Goal: Information Seeking & Learning: Understand process/instructions

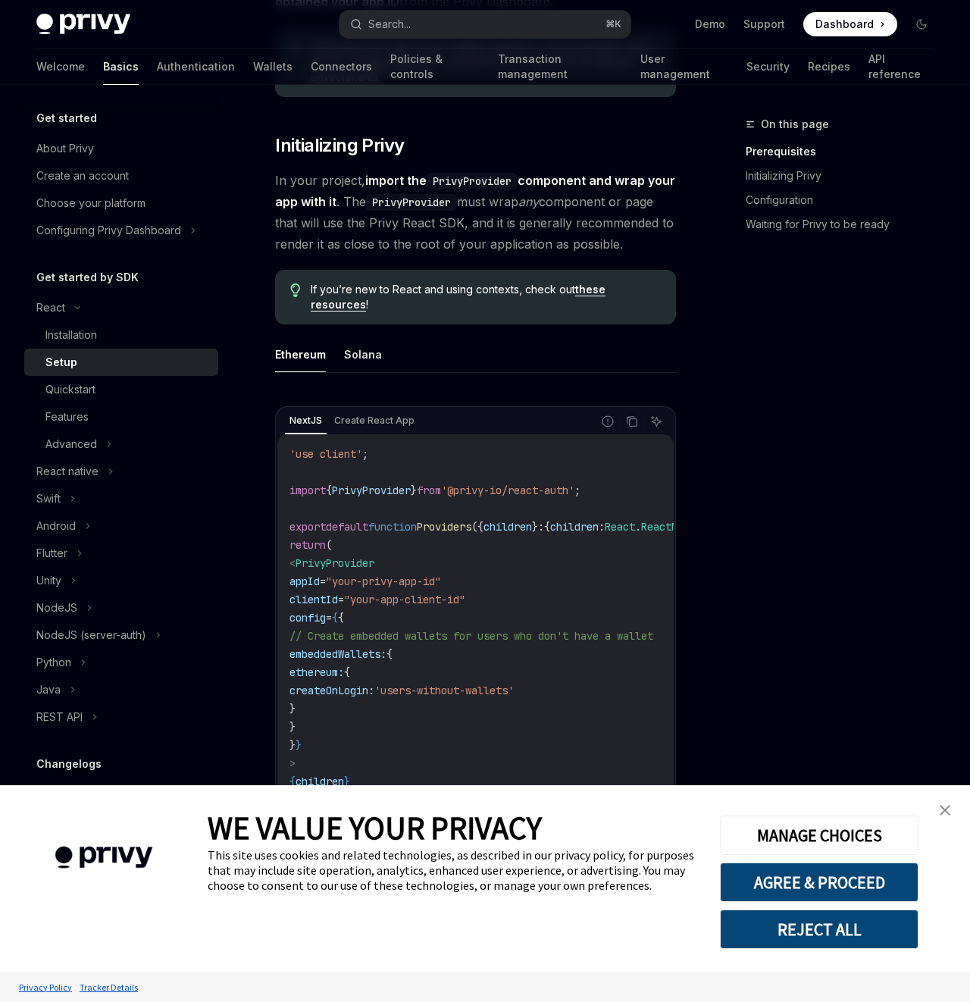
scroll to position [259, 0]
click at [947, 815] on link "close banner" at bounding box center [945, 810] width 30 height 30
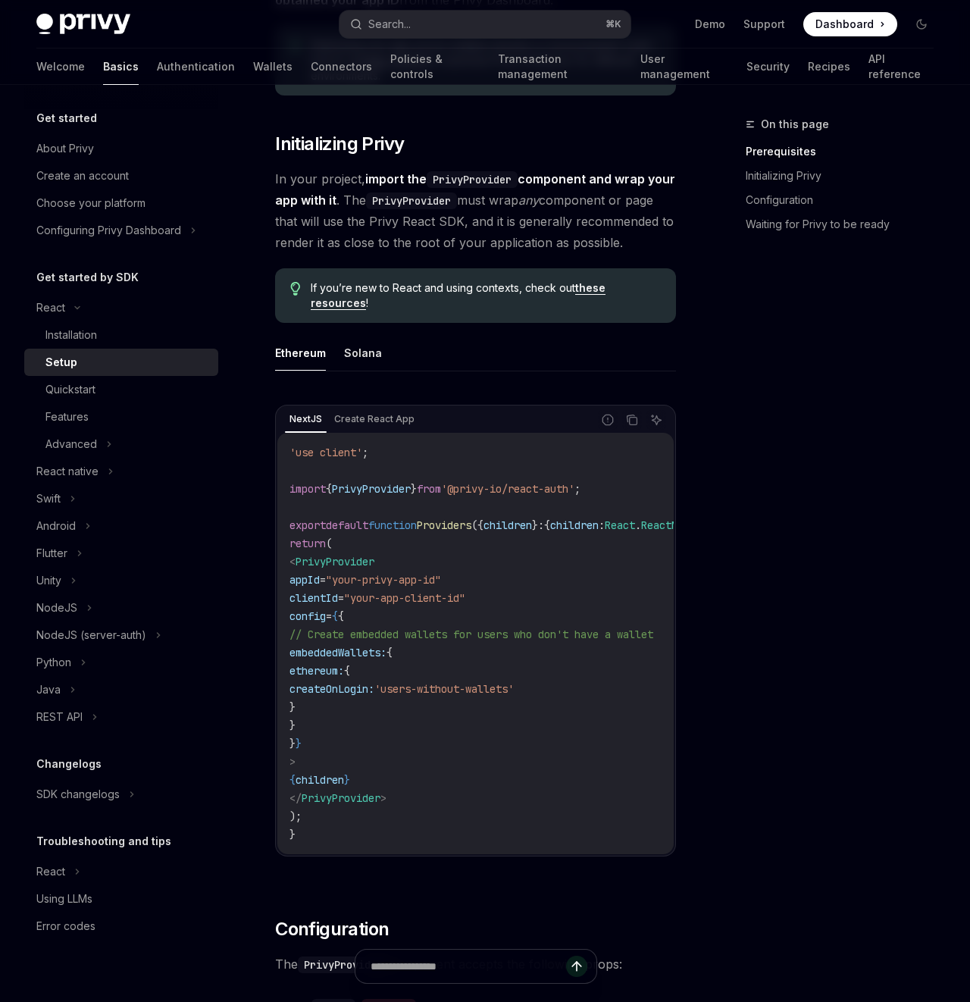
click at [486, 496] on span "'@privy-io/react-auth'" at bounding box center [507, 489] width 133 height 14
drag, startPoint x: 486, startPoint y: 514, endPoint x: 582, endPoint y: 514, distance: 95.5
click at [574, 496] on span "'@privy-io/react-auth'" at bounding box center [507, 489] width 133 height 14
copy span "privy-io/react-auth"
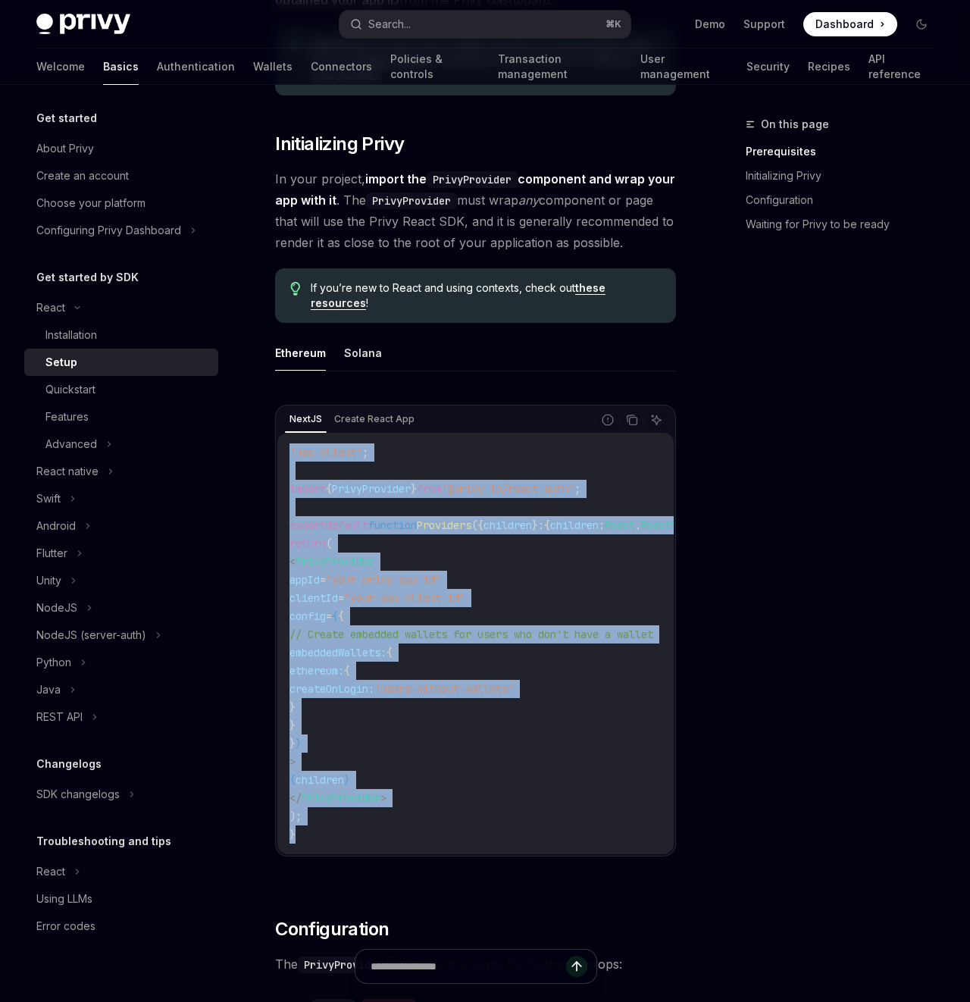
drag, startPoint x: 289, startPoint y: 473, endPoint x: 477, endPoint y: 851, distance: 422.2
click at [477, 843] on code "'use client' ; import { PrivyProvider } from '@privy-io/react-auth' ; export de…" at bounding box center [519, 643] width 461 height 400
copy code "'use client' ; import { PrivyProvider } from '@privy-io/react-auth' ; export de…"
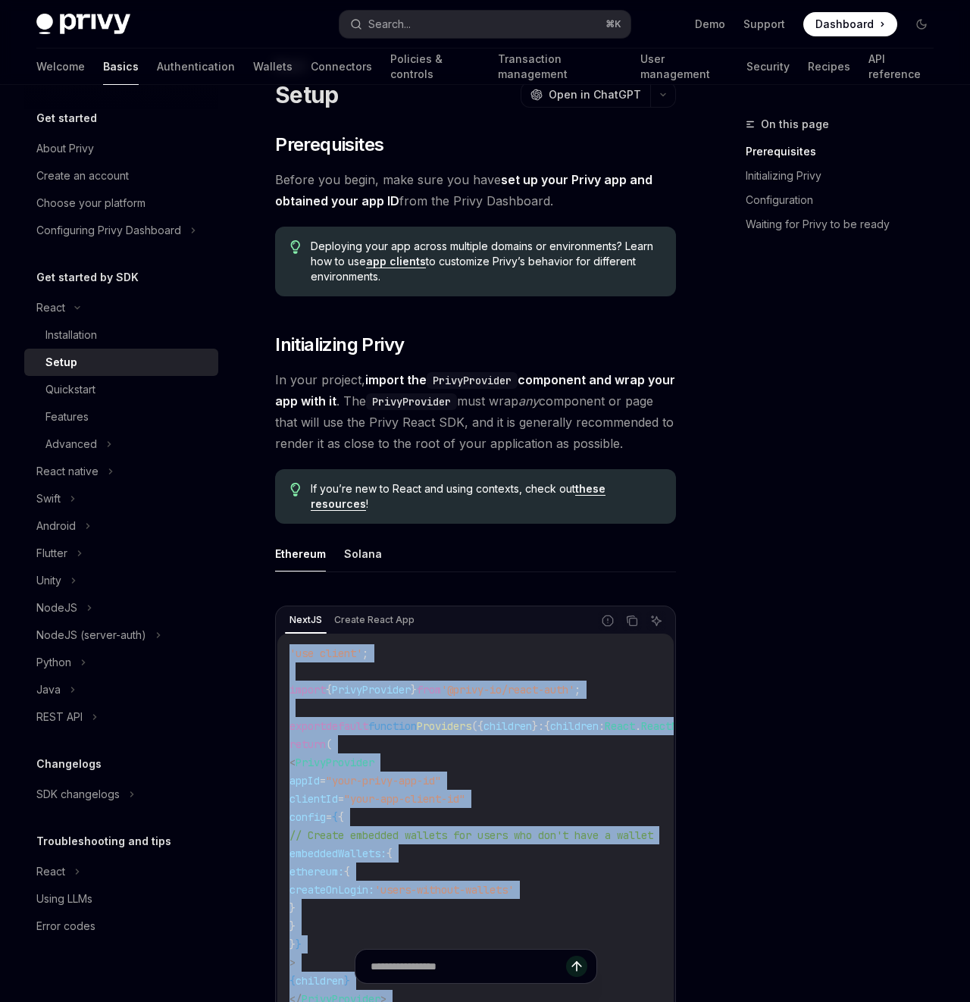
scroll to position [0, 0]
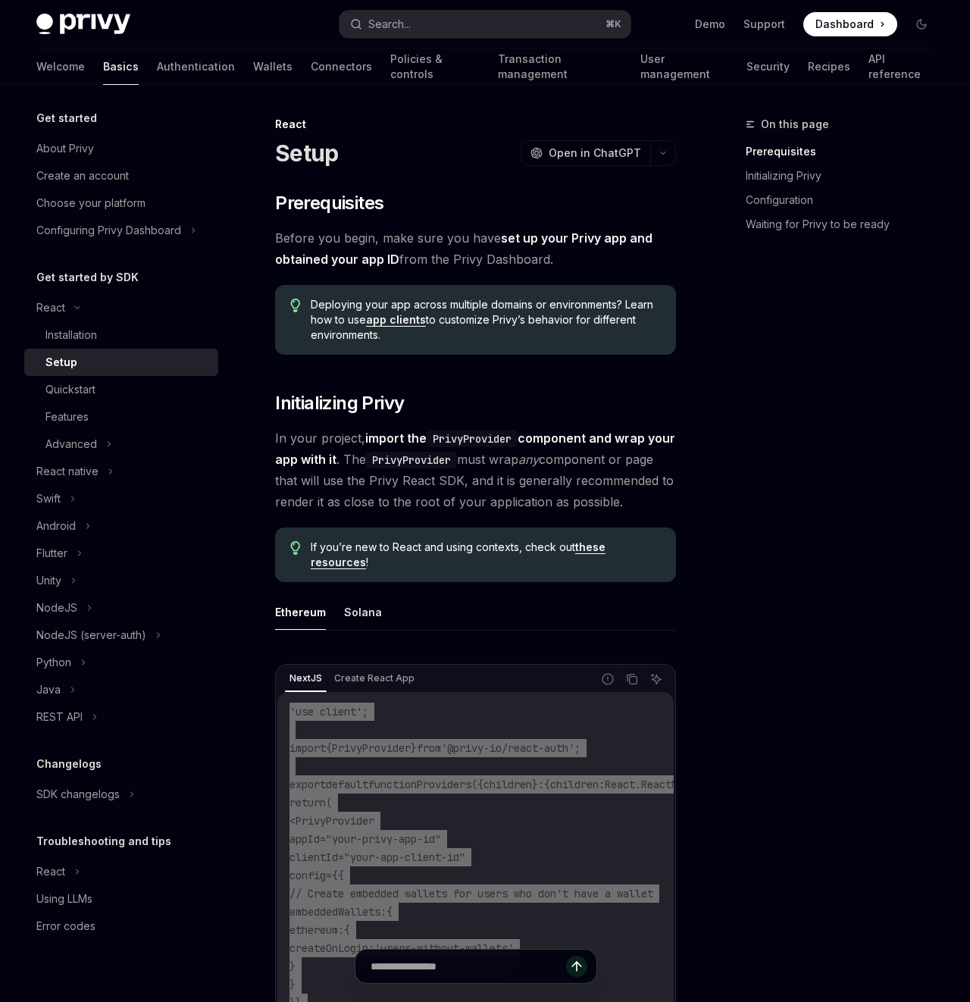
type textarea "*"
